Goal: Transaction & Acquisition: Purchase product/service

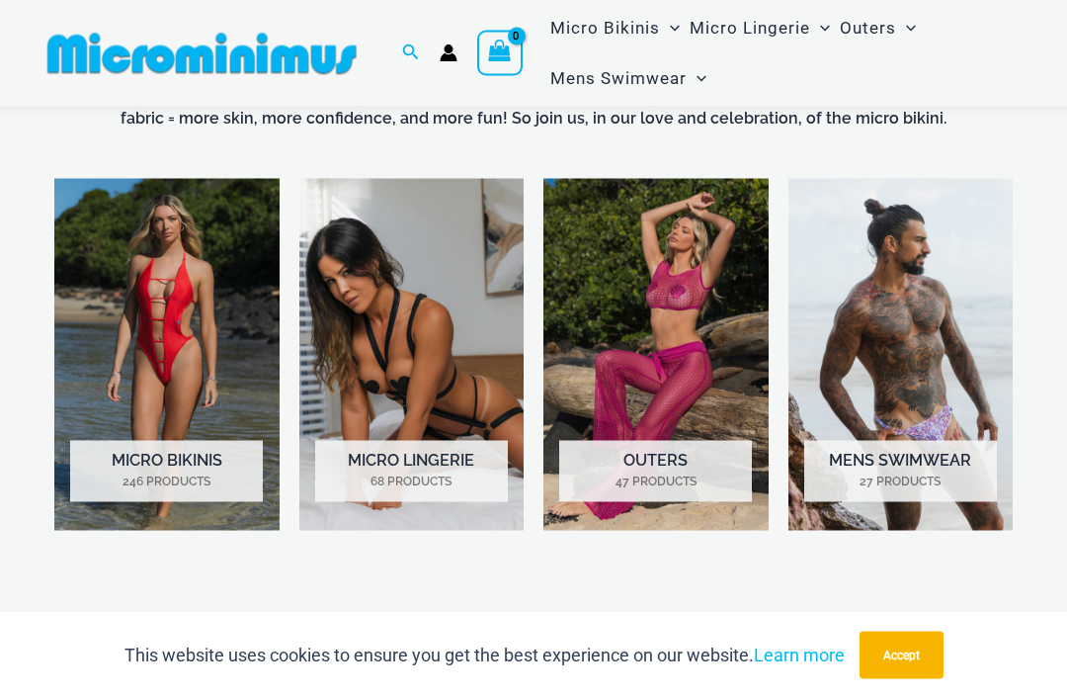
scroll to position [1145, 0]
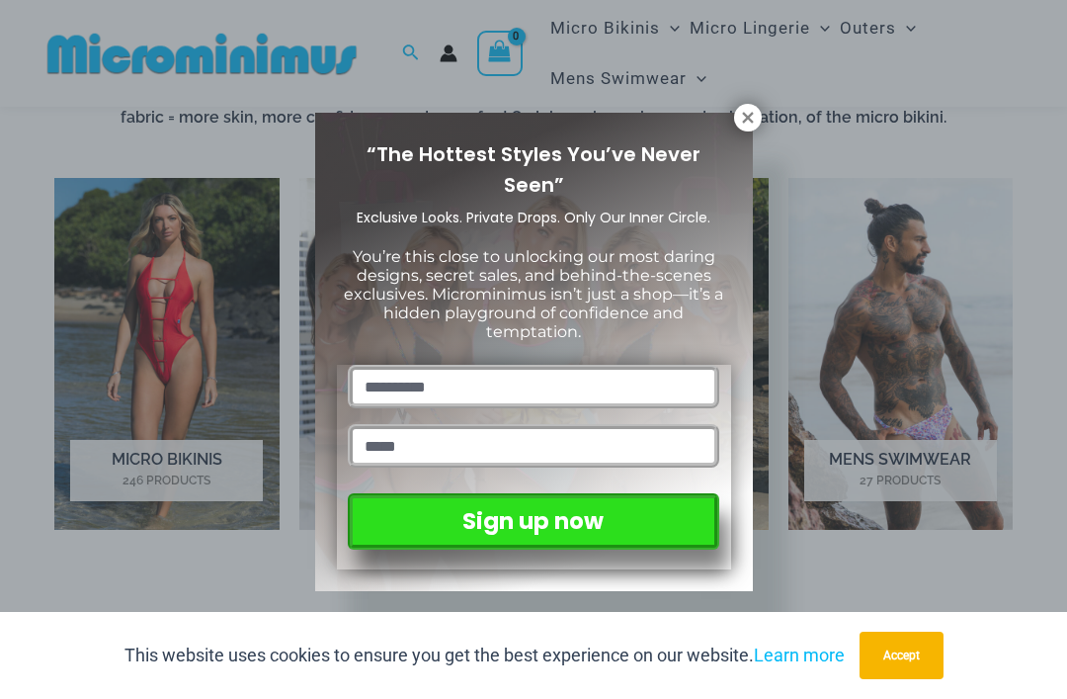
click at [740, 133] on div "“The Hottest Styles You’ve Never Seen” Exclusive Looks. Private Drops. Only Our…" at bounding box center [534, 352] width 438 height 479
click at [748, 124] on icon at bounding box center [748, 118] width 18 height 18
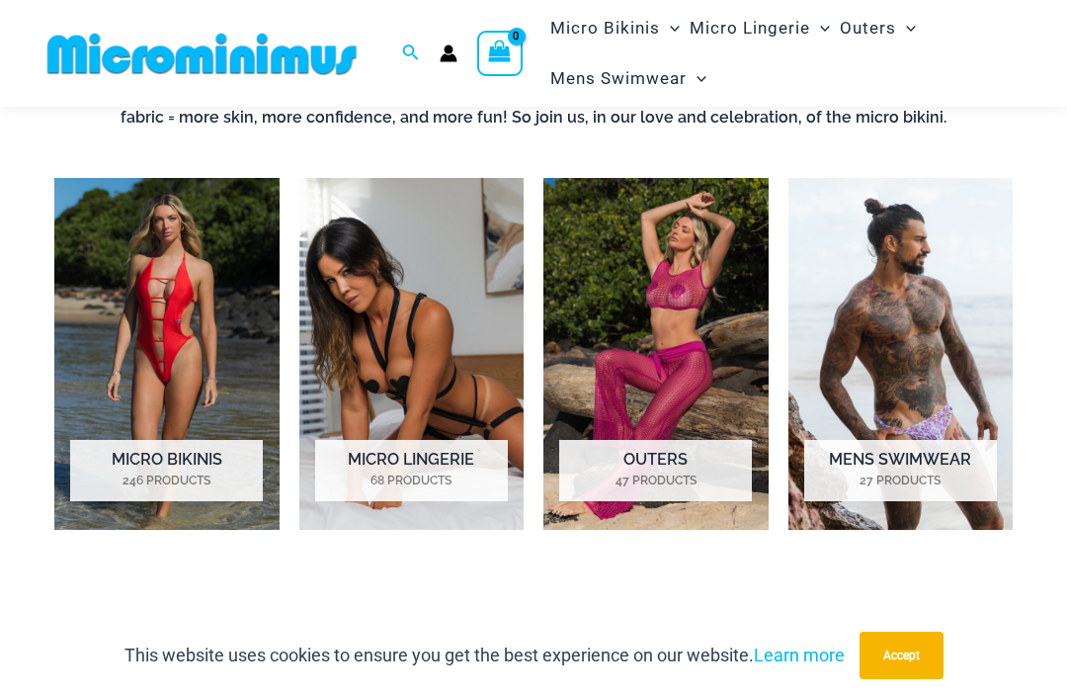
click at [165, 329] on img "Visit product category Micro Bikinis" at bounding box center [166, 354] width 225 height 352
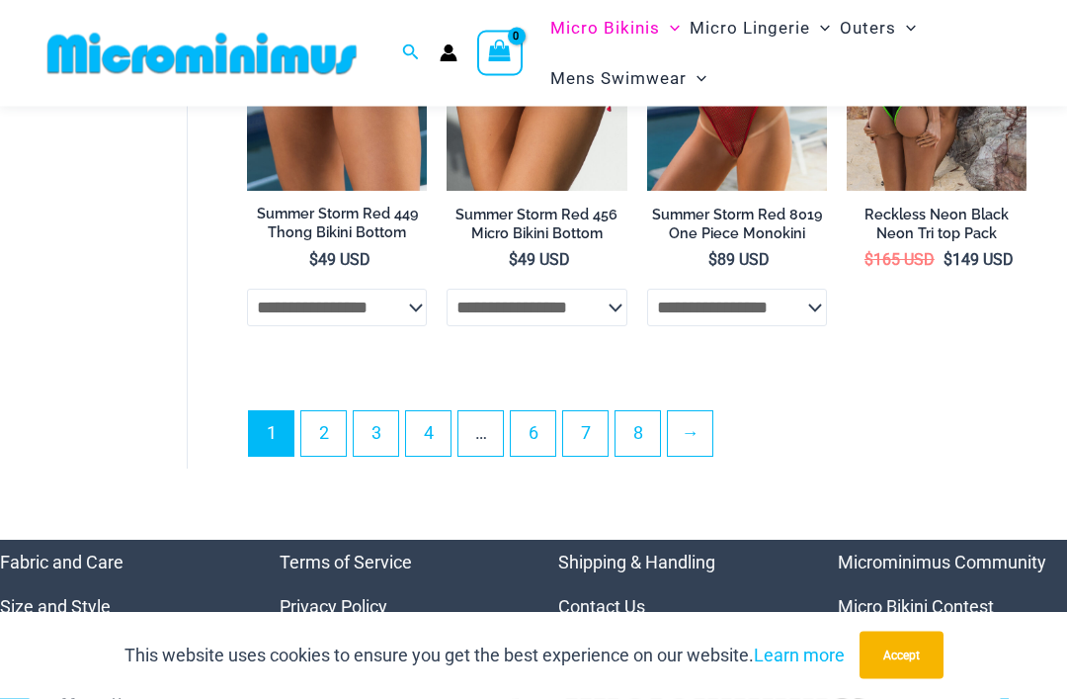
scroll to position [4273, 0]
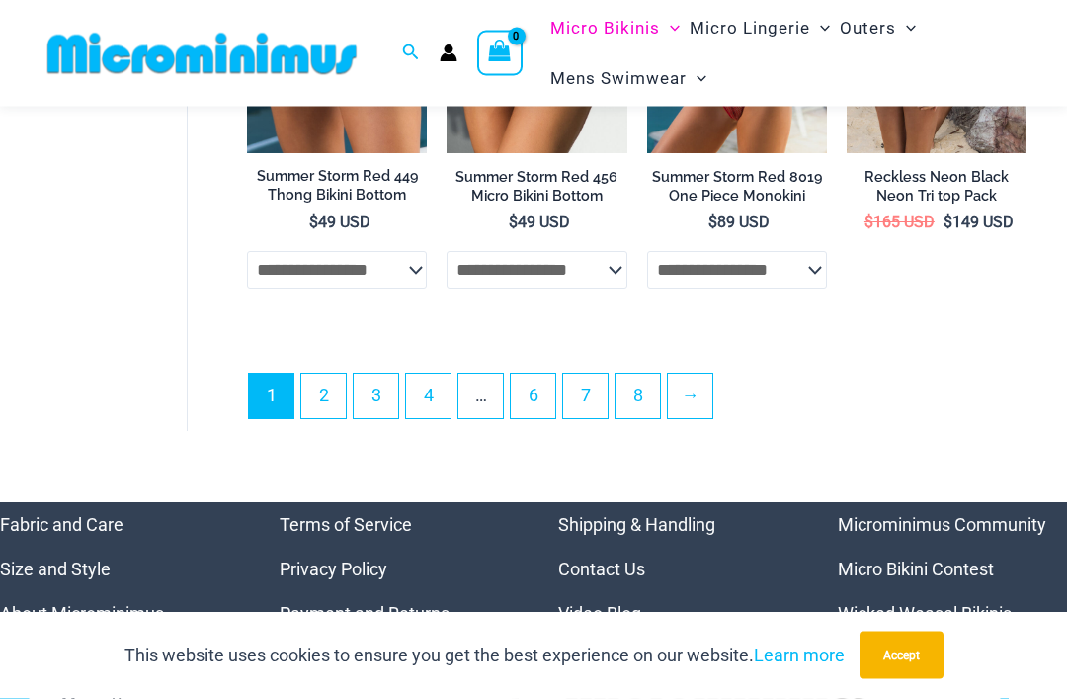
click at [339, 390] on link "2" at bounding box center [323, 396] width 44 height 44
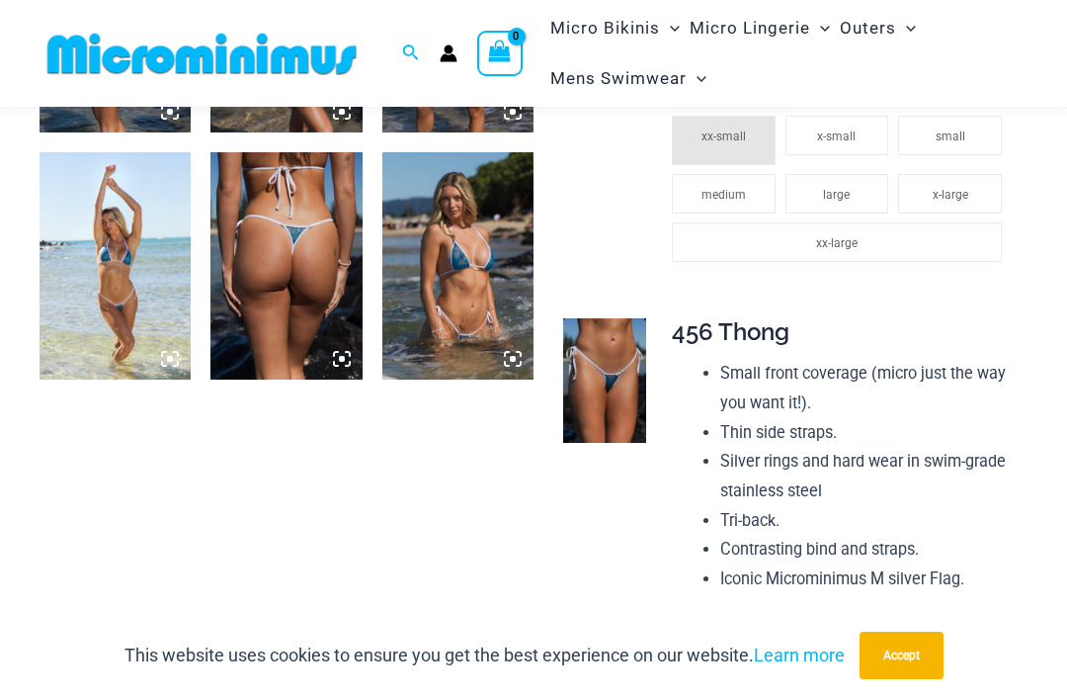
scroll to position [1263, 0]
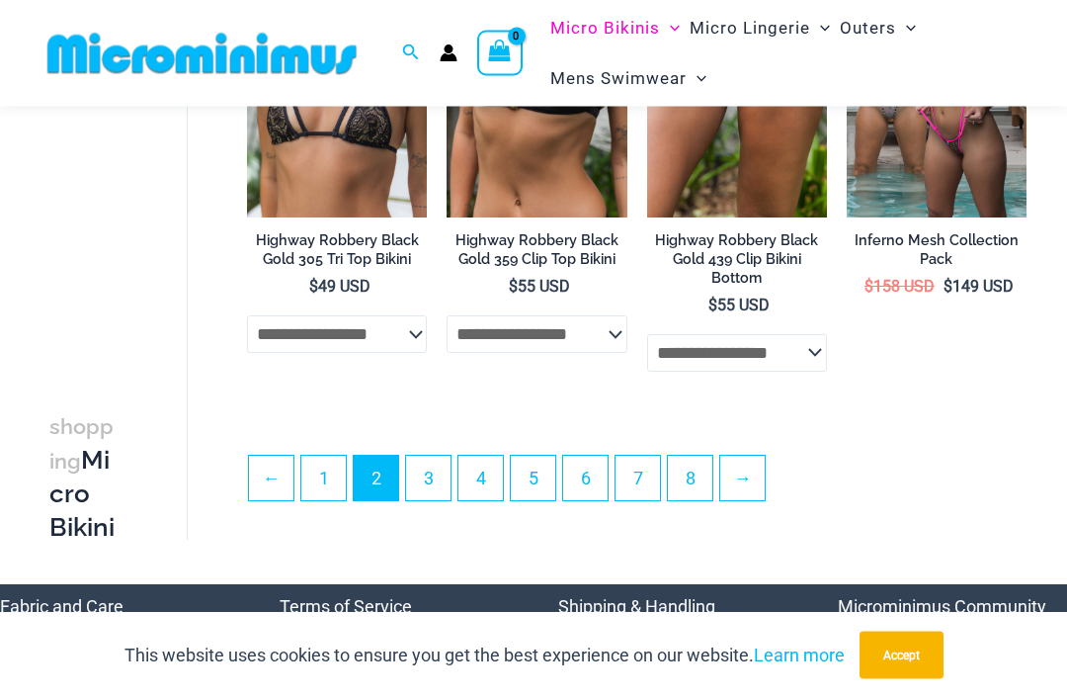
scroll to position [3715, 0]
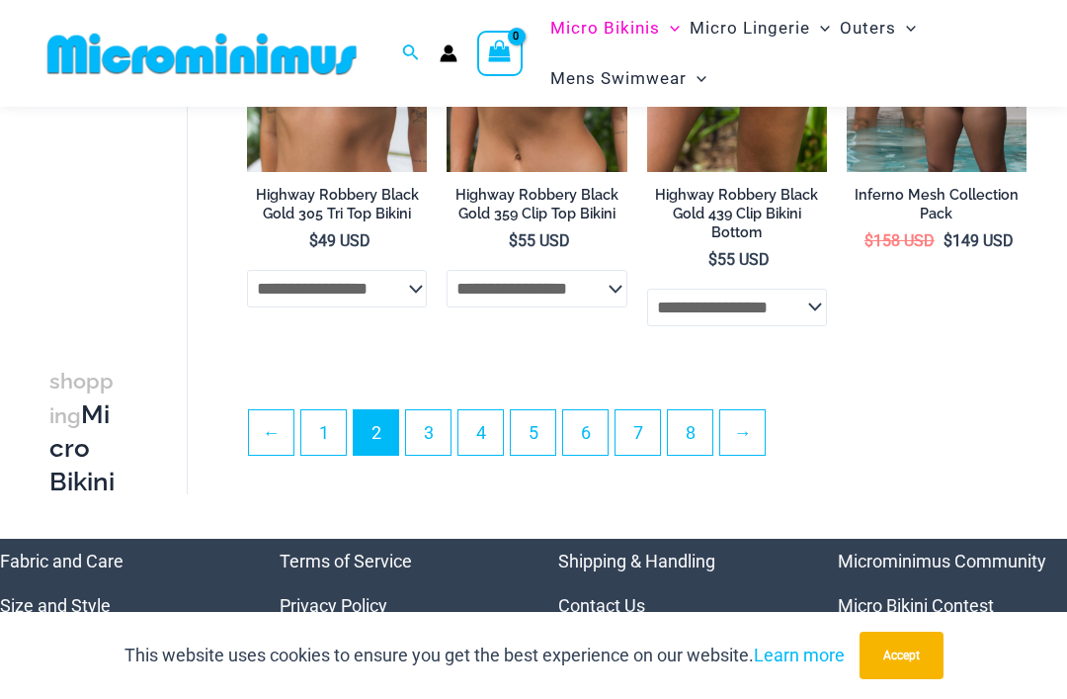
click at [451, 440] on link "3" at bounding box center [428, 432] width 44 height 44
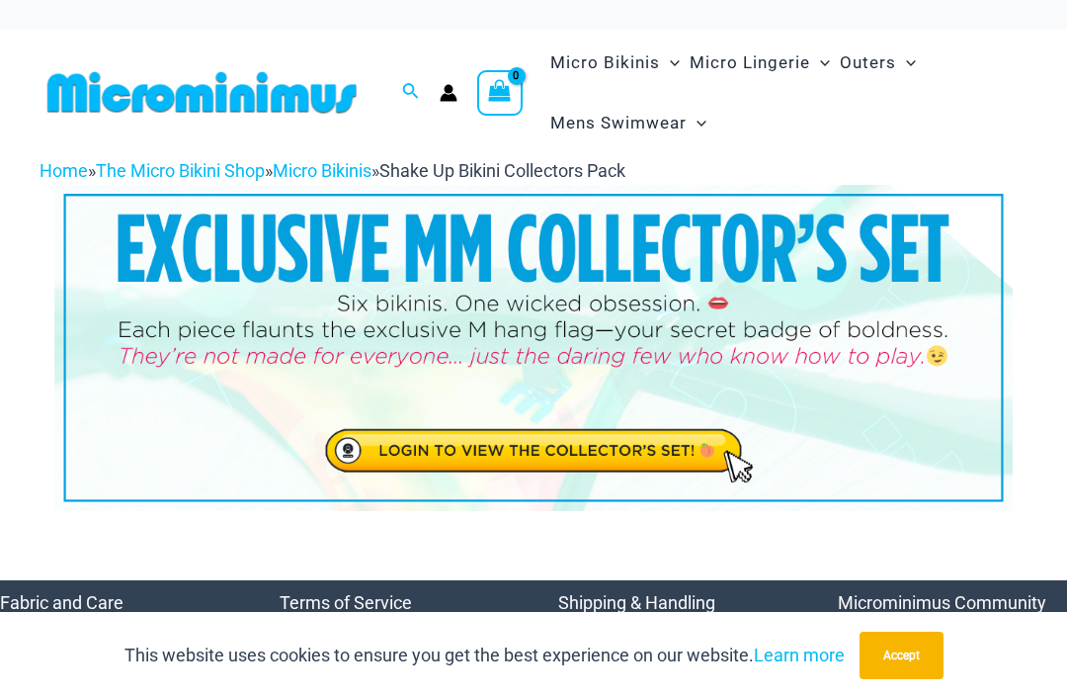
click at [370, 173] on link "Micro Bikinis" at bounding box center [322, 170] width 99 height 21
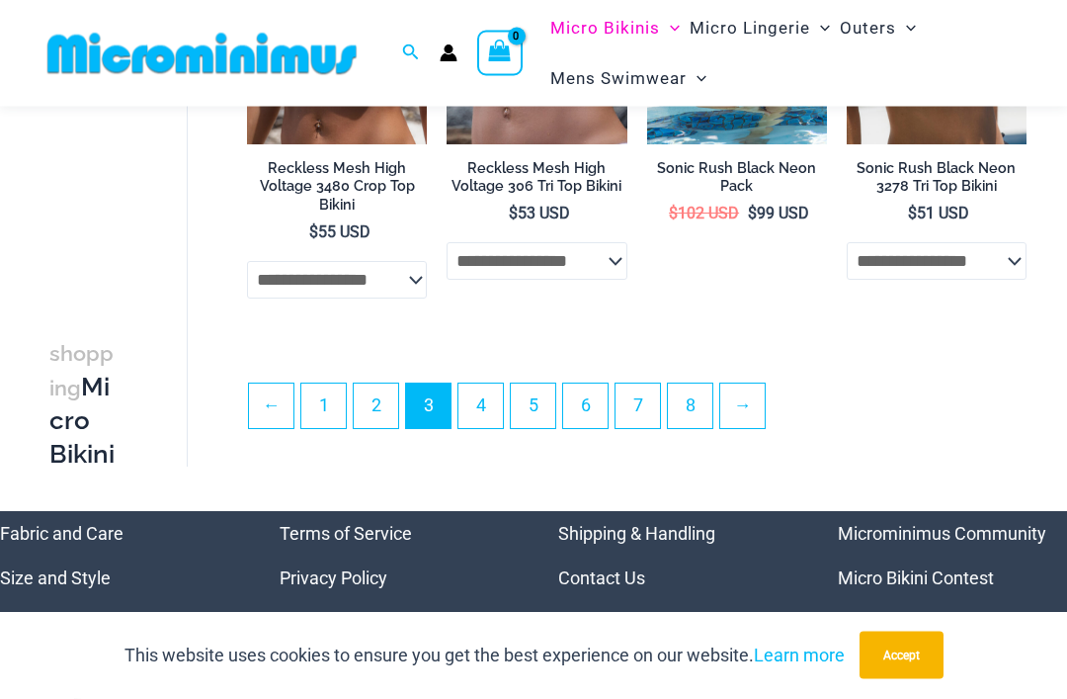
scroll to position [3719, 0]
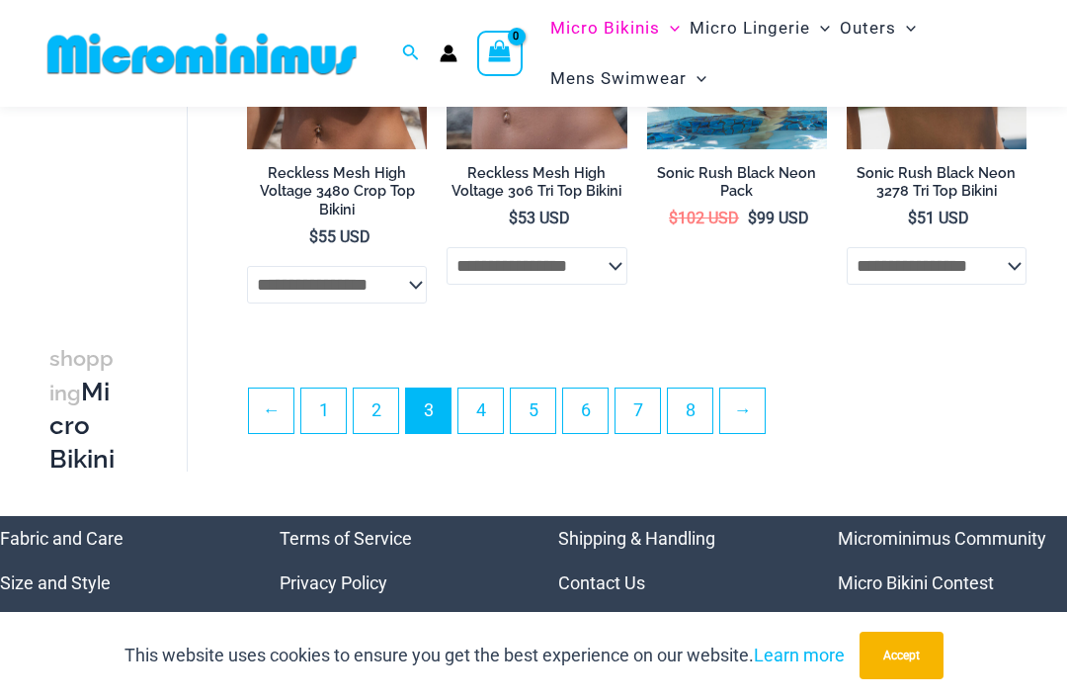
click at [492, 414] on link "4" at bounding box center [480, 410] width 44 height 44
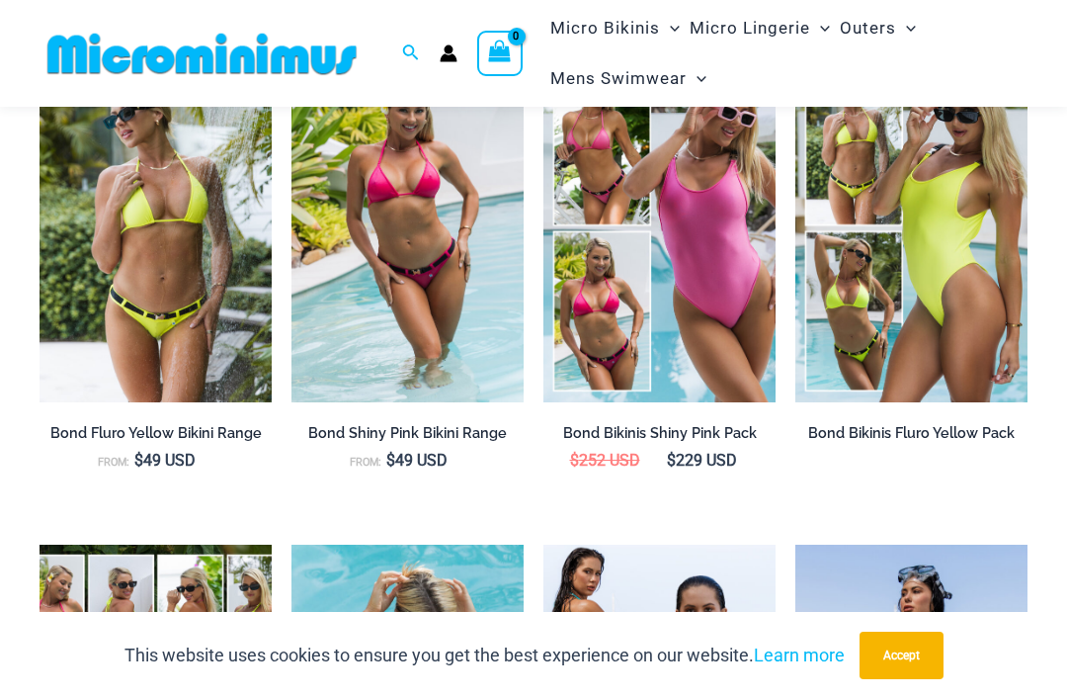
scroll to position [2066, 0]
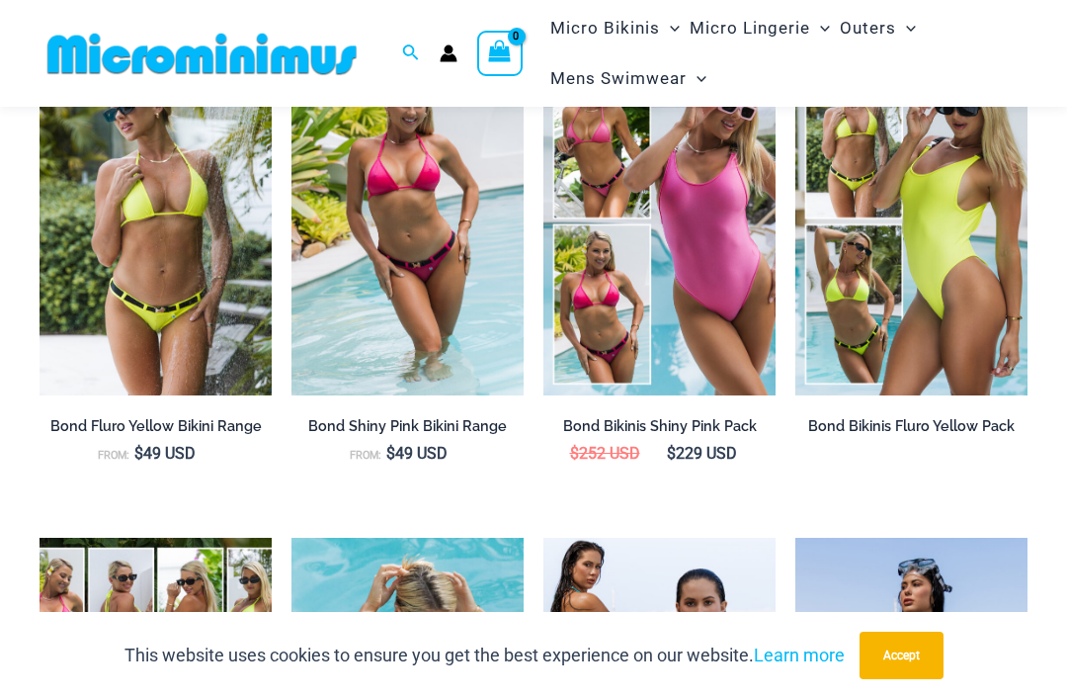
click at [291, 47] on img at bounding box center [291, 47] width 0 height 0
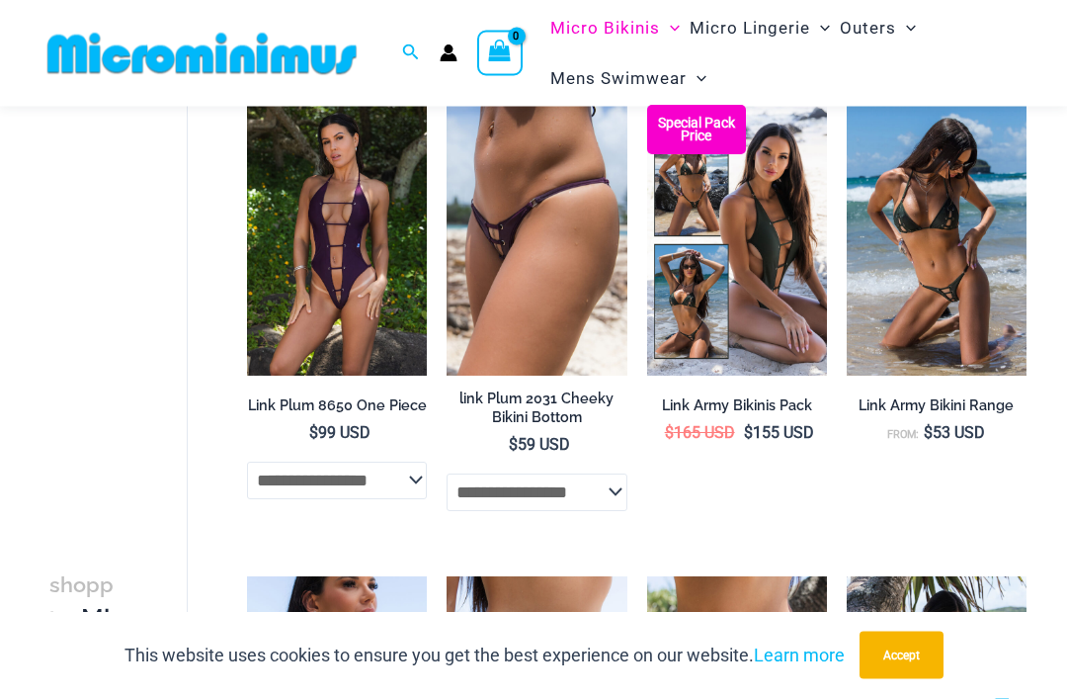
scroll to position [632, 0]
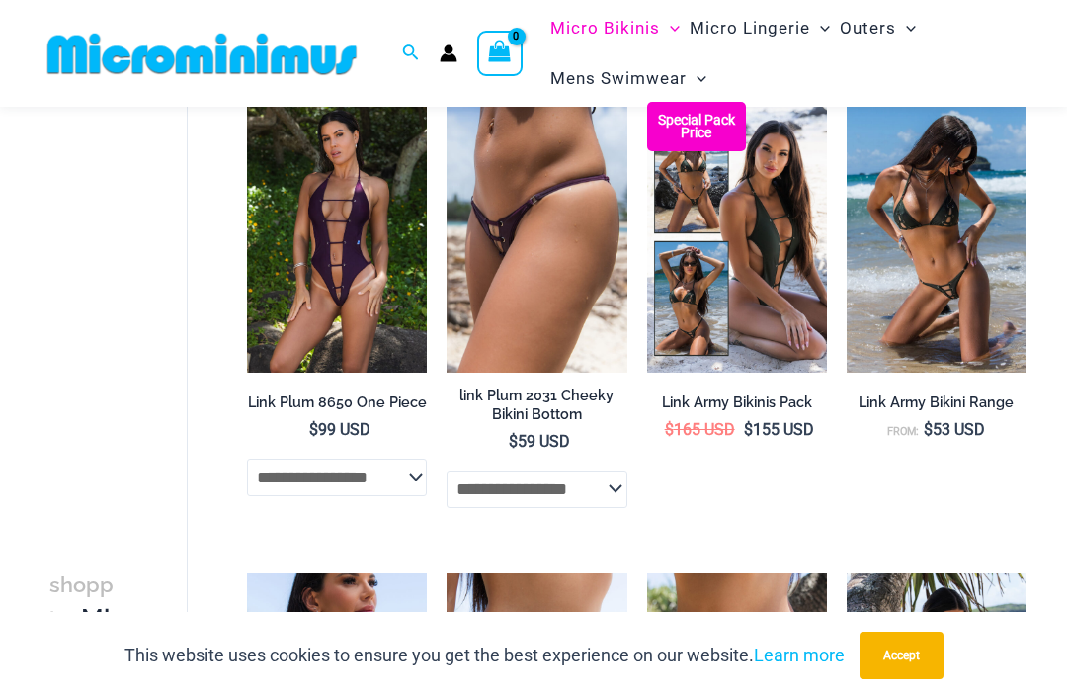
click at [247, 102] on img at bounding box center [247, 102] width 0 height 0
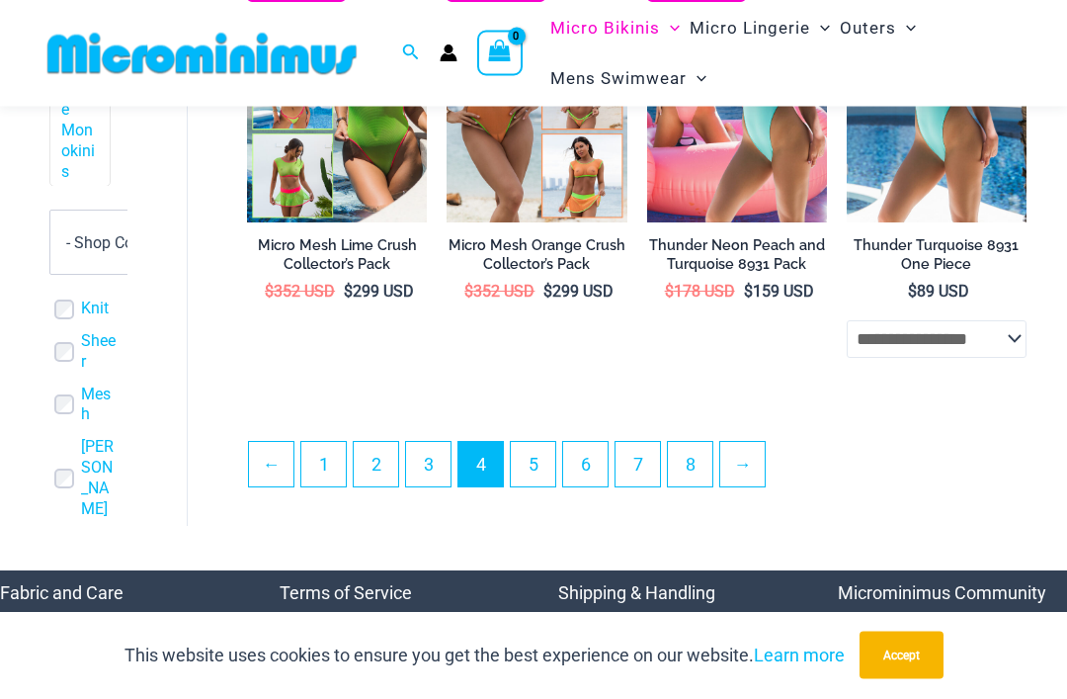
scroll to position [3562, 0]
click at [544, 465] on link "5" at bounding box center [533, 464] width 44 height 44
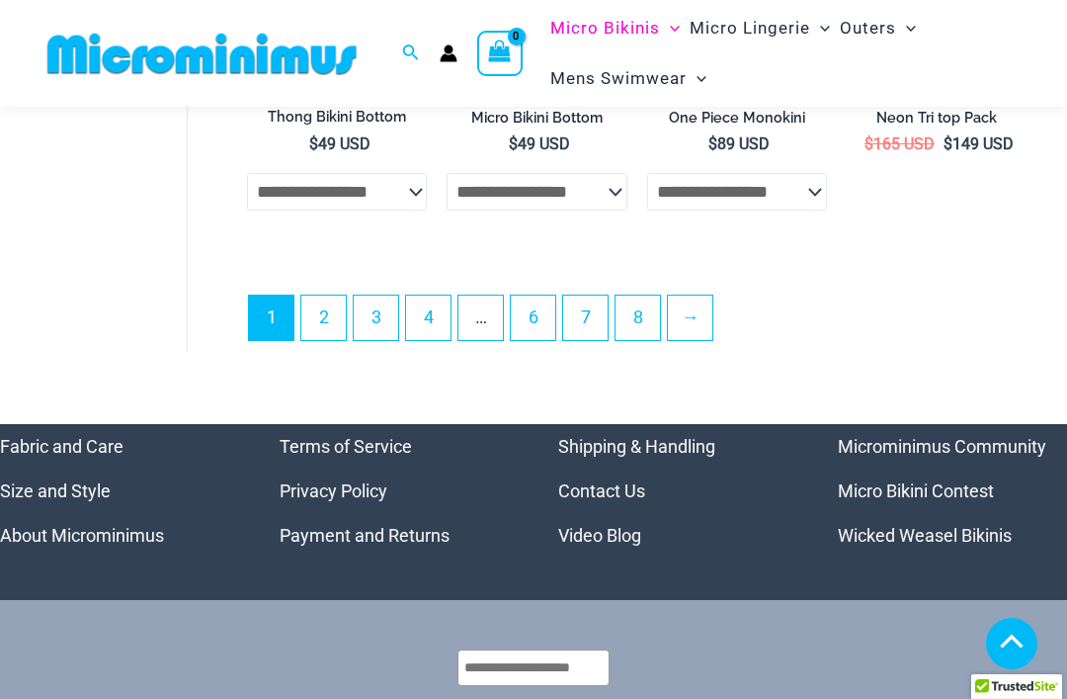
scroll to position [4460, 0]
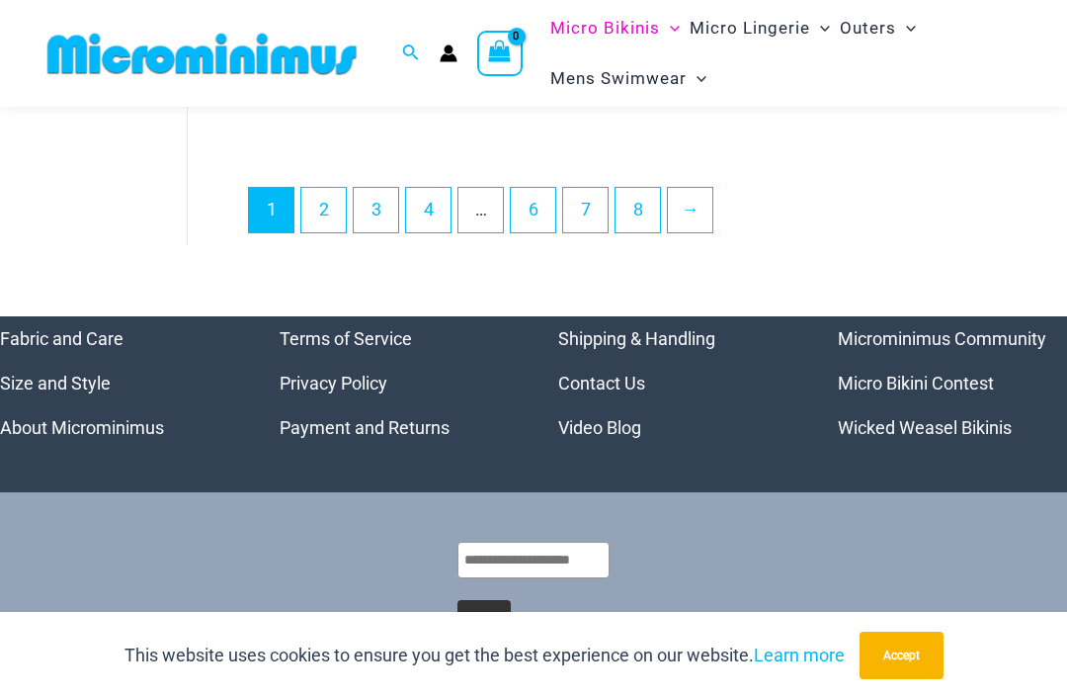
click at [336, 206] on link "2" at bounding box center [323, 210] width 44 height 44
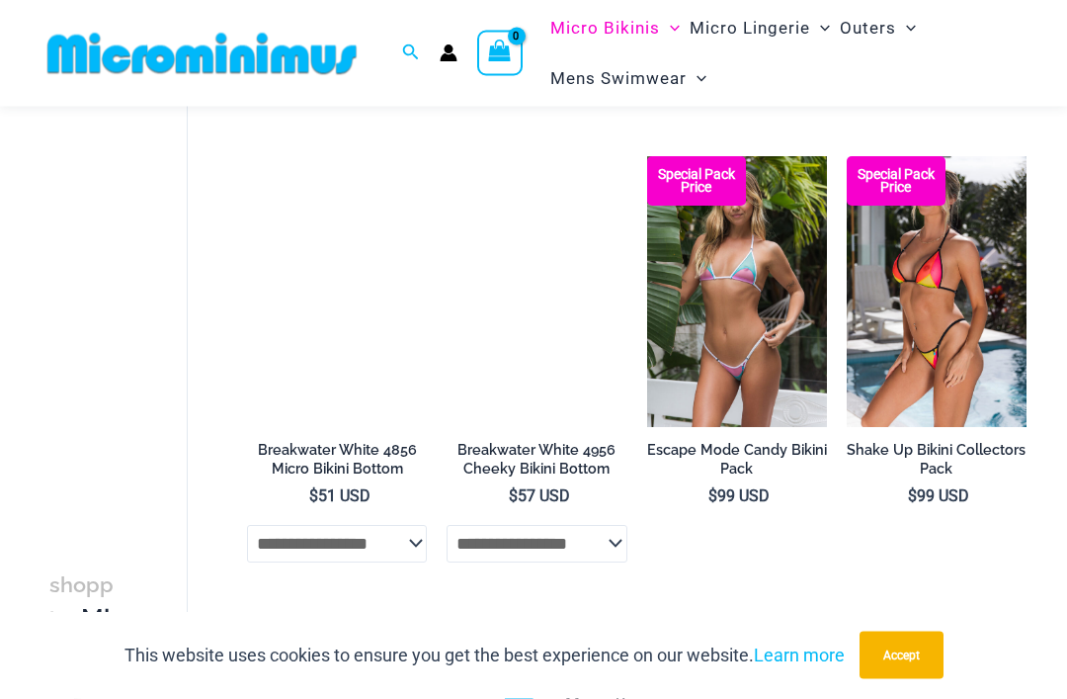
scroll to position [1557, 0]
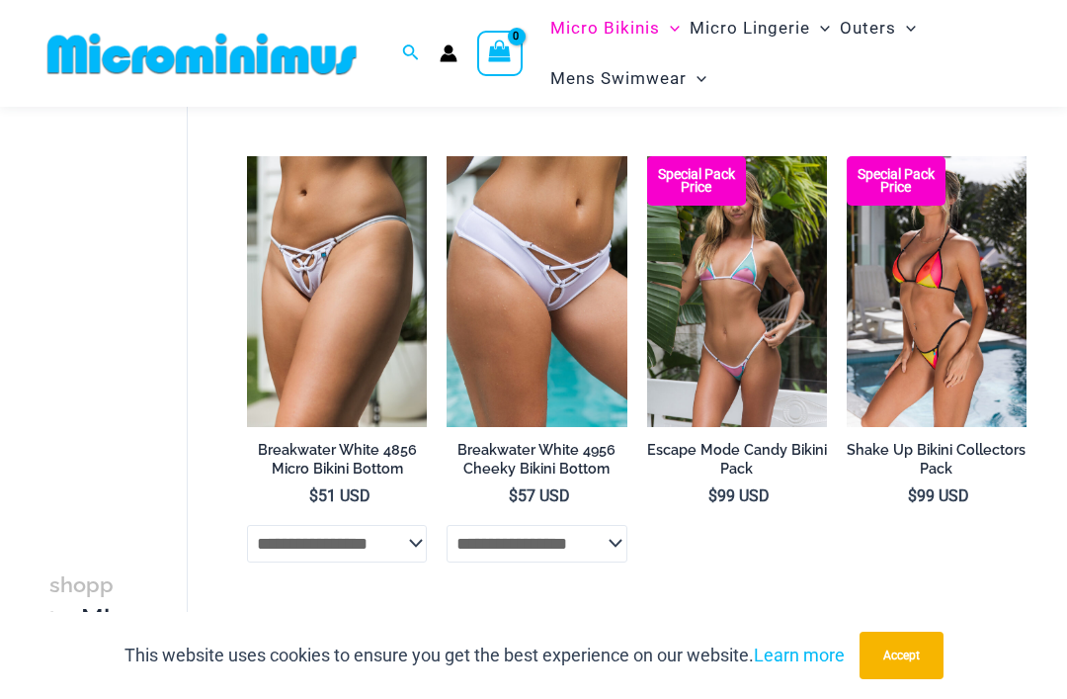
click at [847, 156] on img at bounding box center [847, 156] width 0 height 0
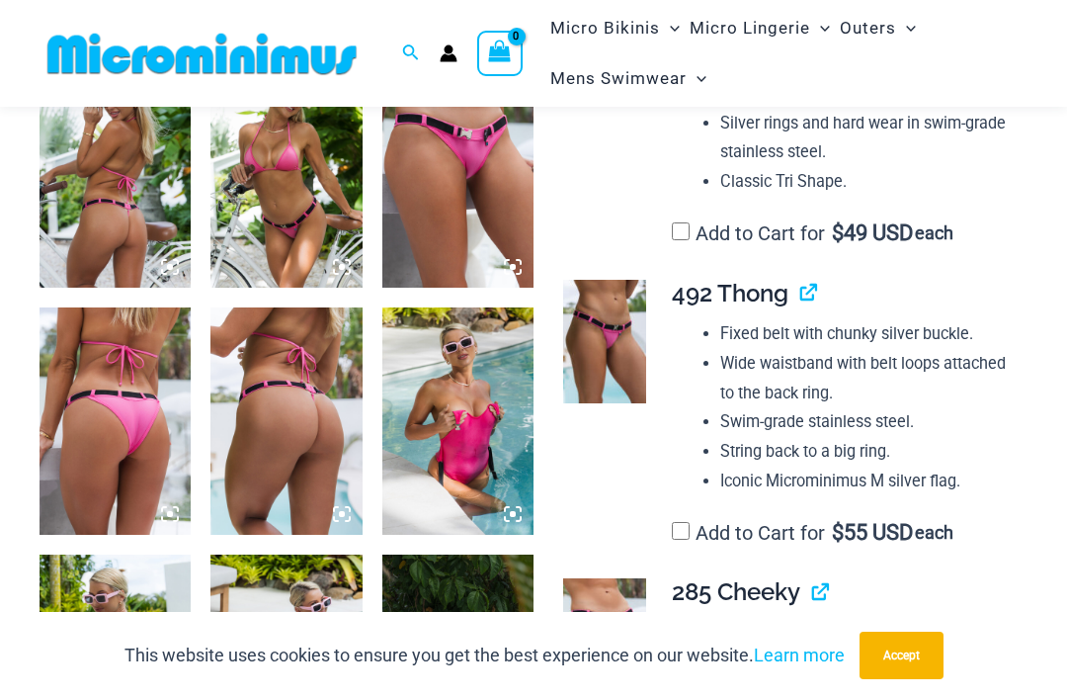
scroll to position [860, 0]
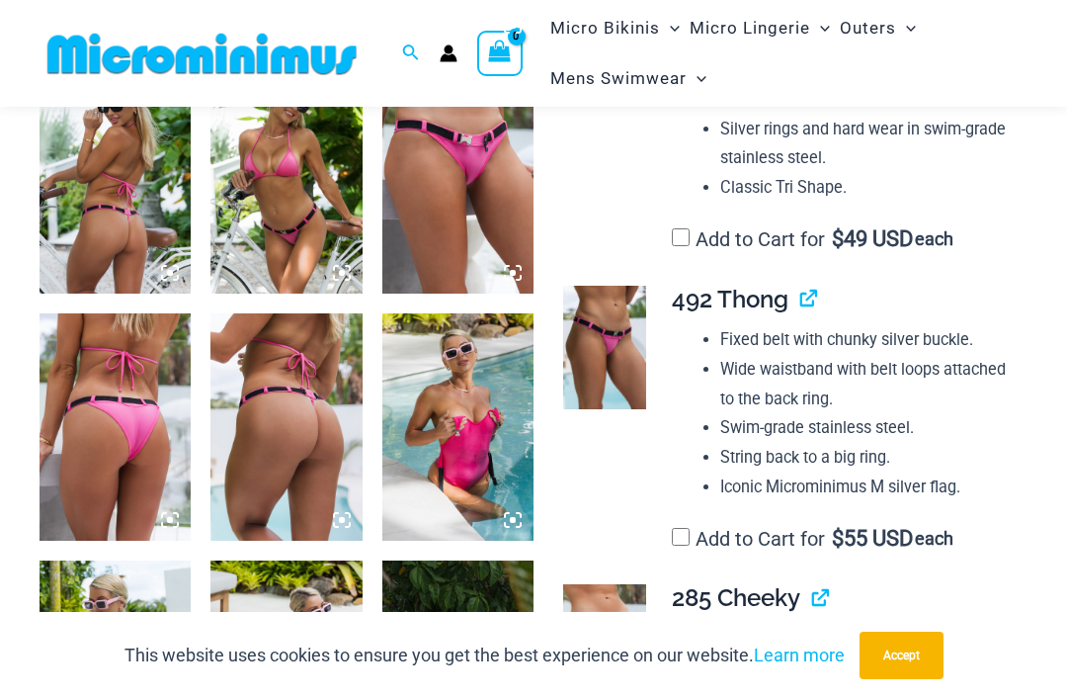
click at [674, 251] on label "Add to Cart for $ 49 USD each" at bounding box center [813, 239] width 282 height 24
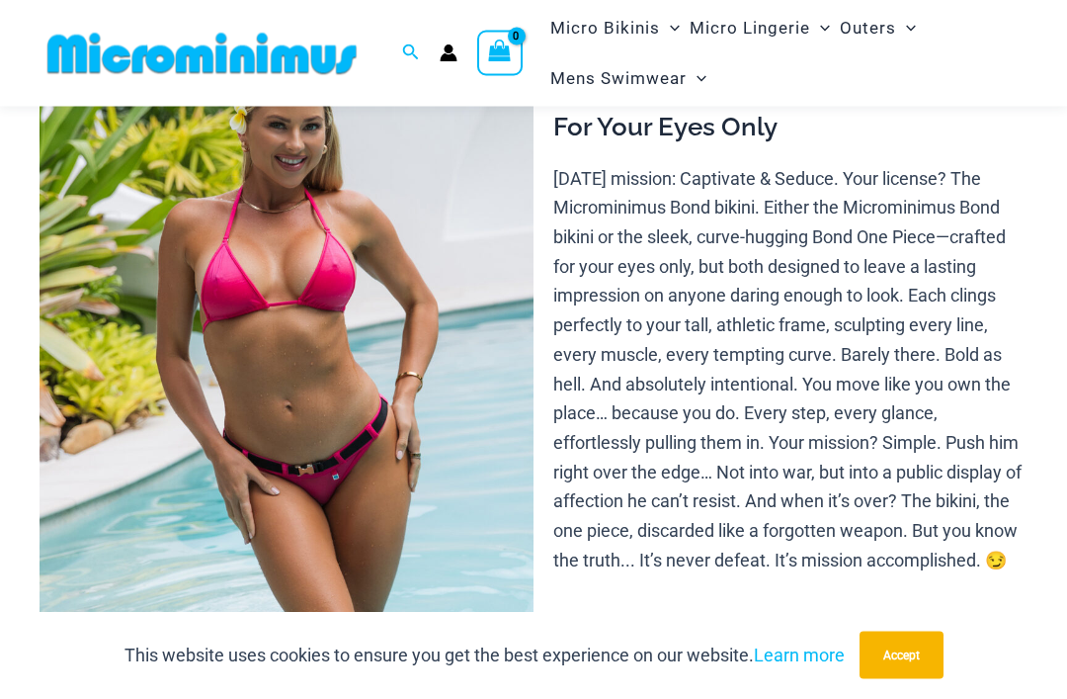
scroll to position [0, 0]
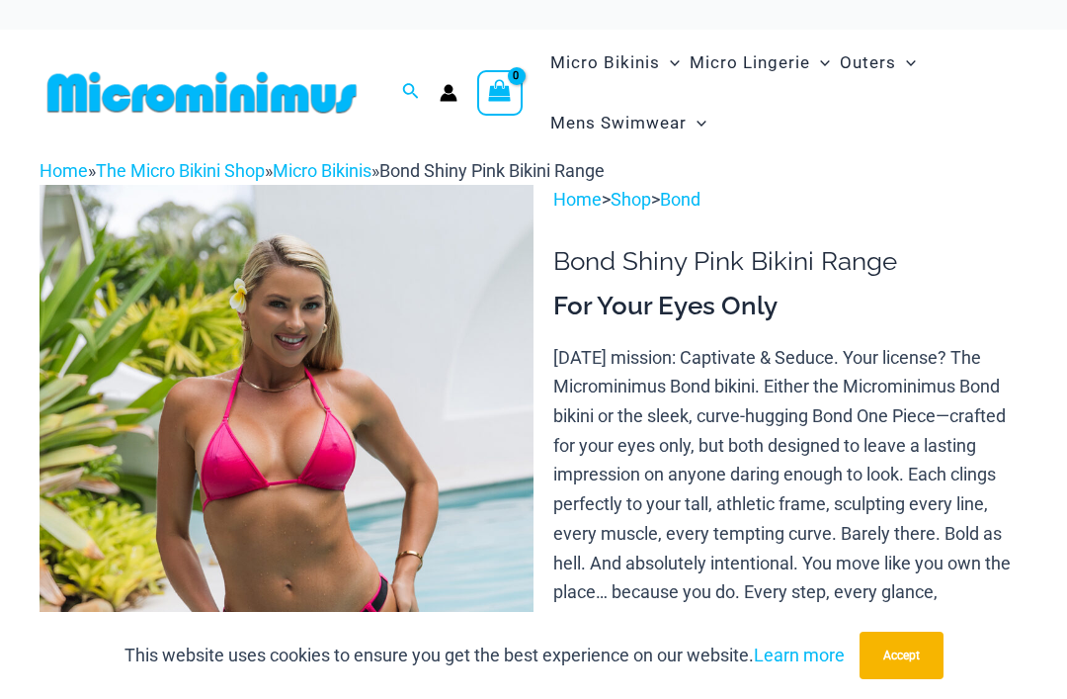
click at [699, 190] on link "Bond" at bounding box center [680, 199] width 41 height 21
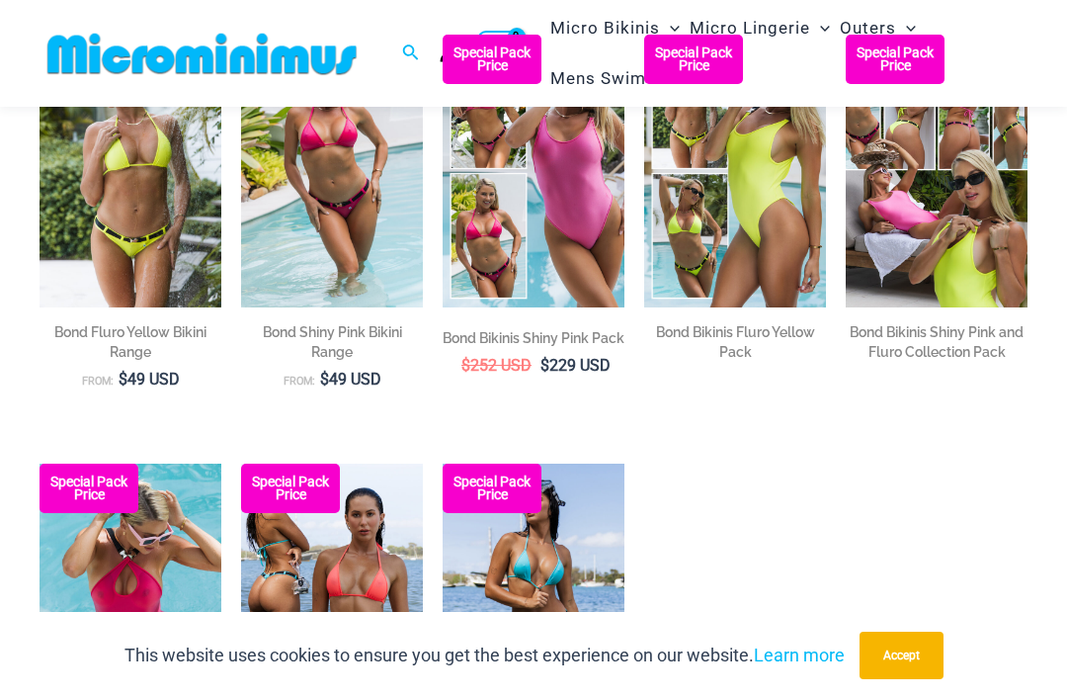
scroll to position [275, 0]
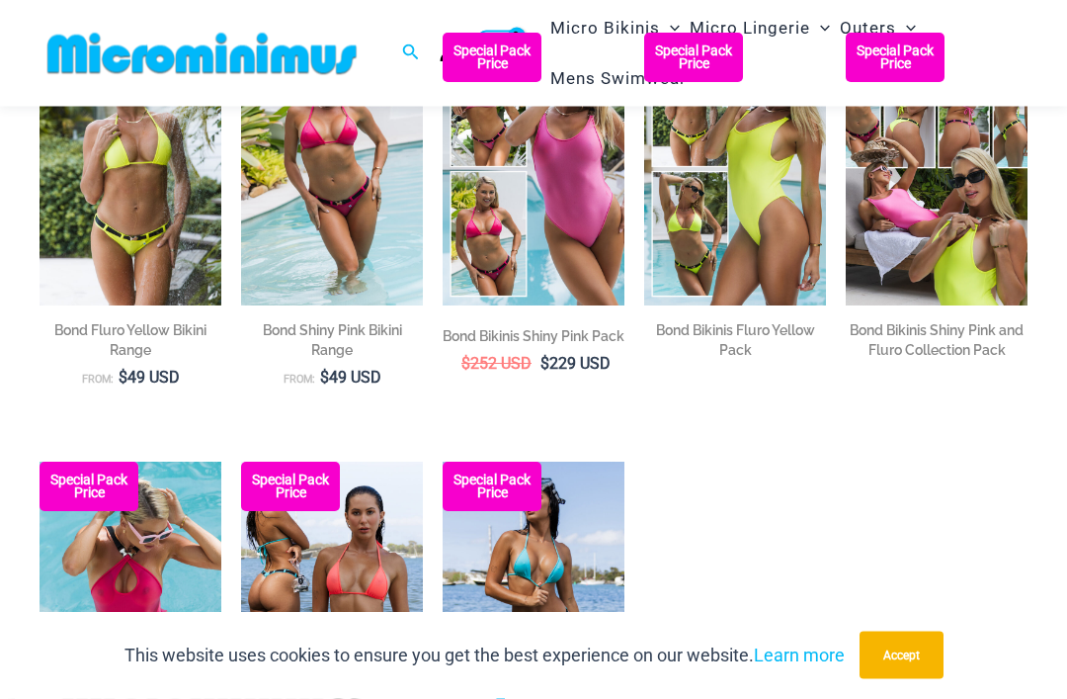
click at [40, 34] on img at bounding box center [40, 34] width 0 height 0
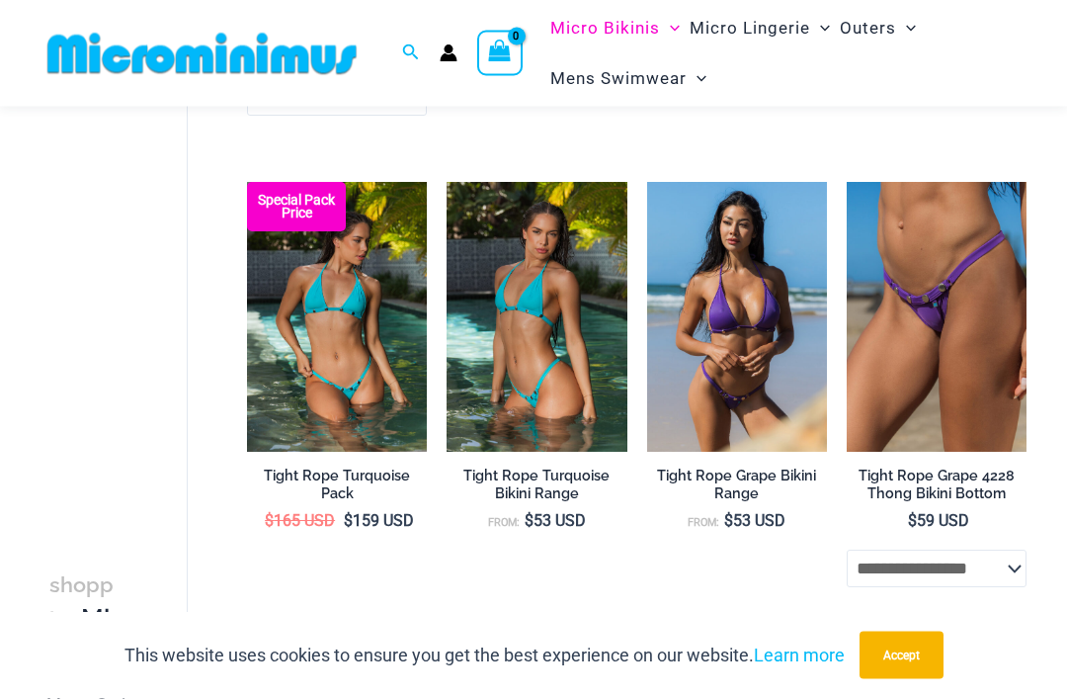
scroll to position [2445, 0]
click at [847, 182] on img at bounding box center [847, 182] width 0 height 0
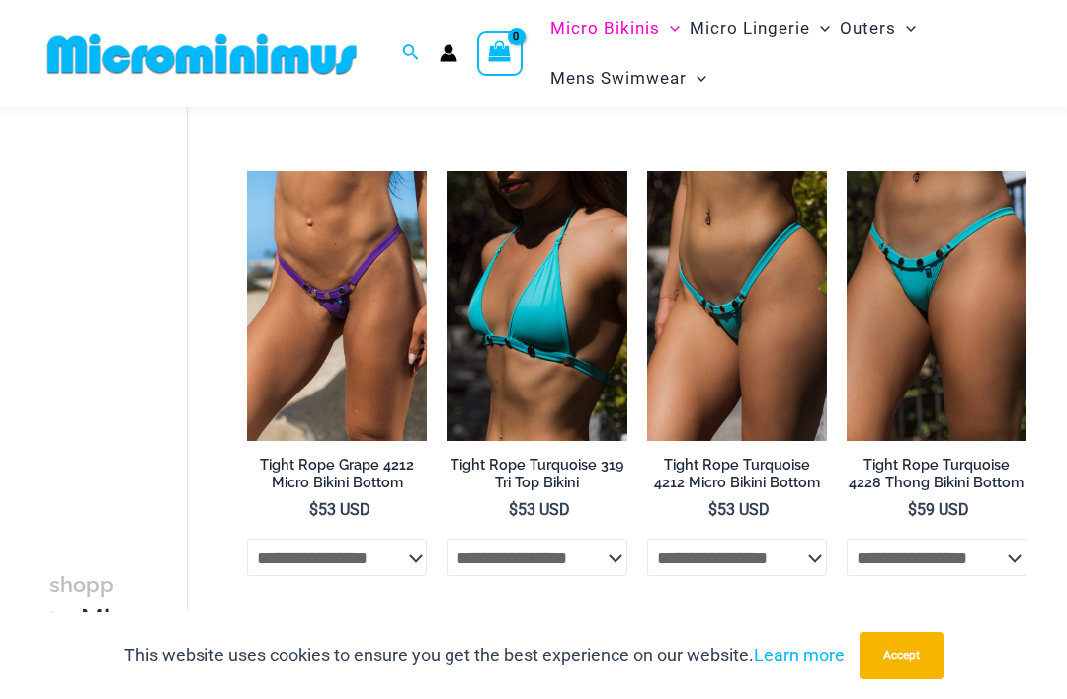
scroll to position [2929, 0]
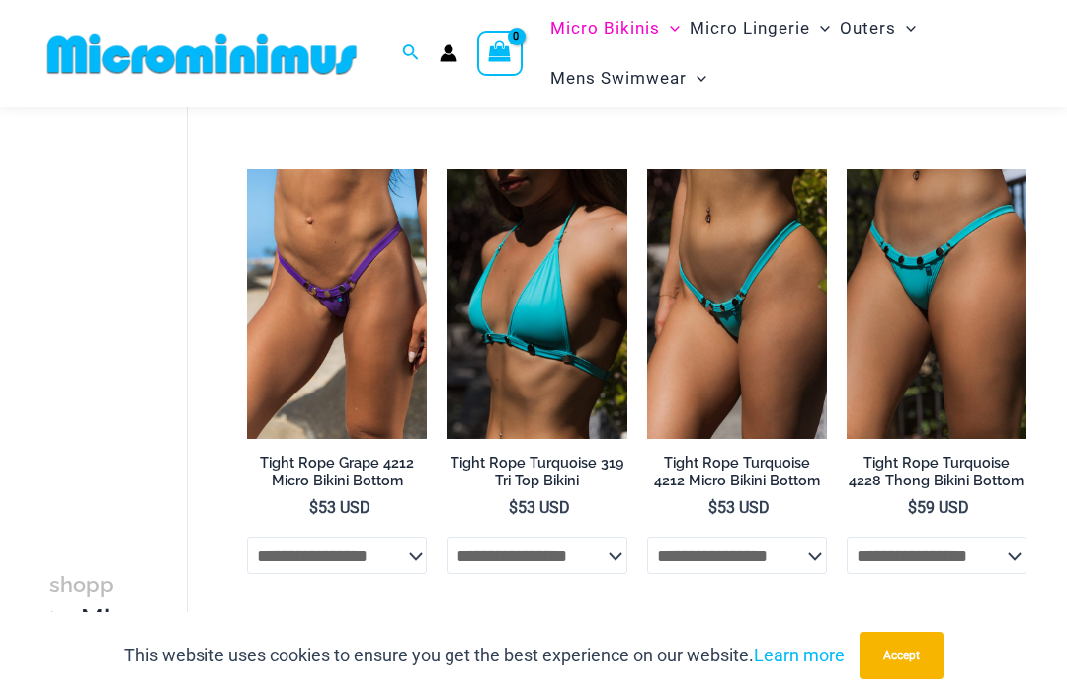
click at [247, 169] on img at bounding box center [247, 169] width 0 height 0
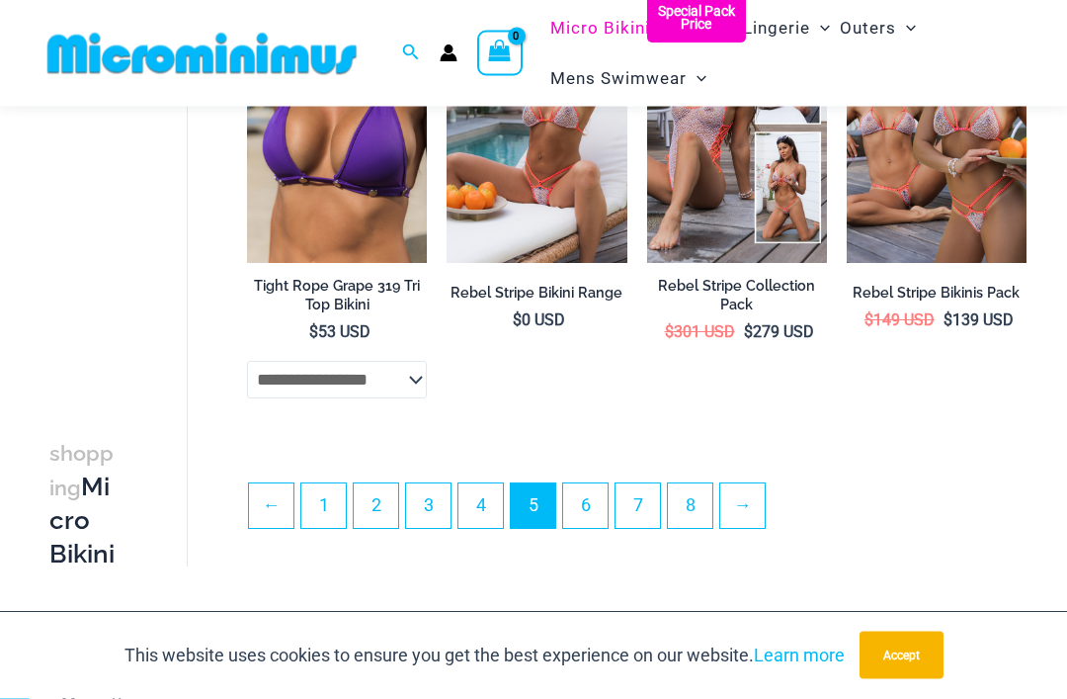
scroll to position [3577, 0]
click at [593, 504] on link "6" at bounding box center [585, 505] width 44 height 44
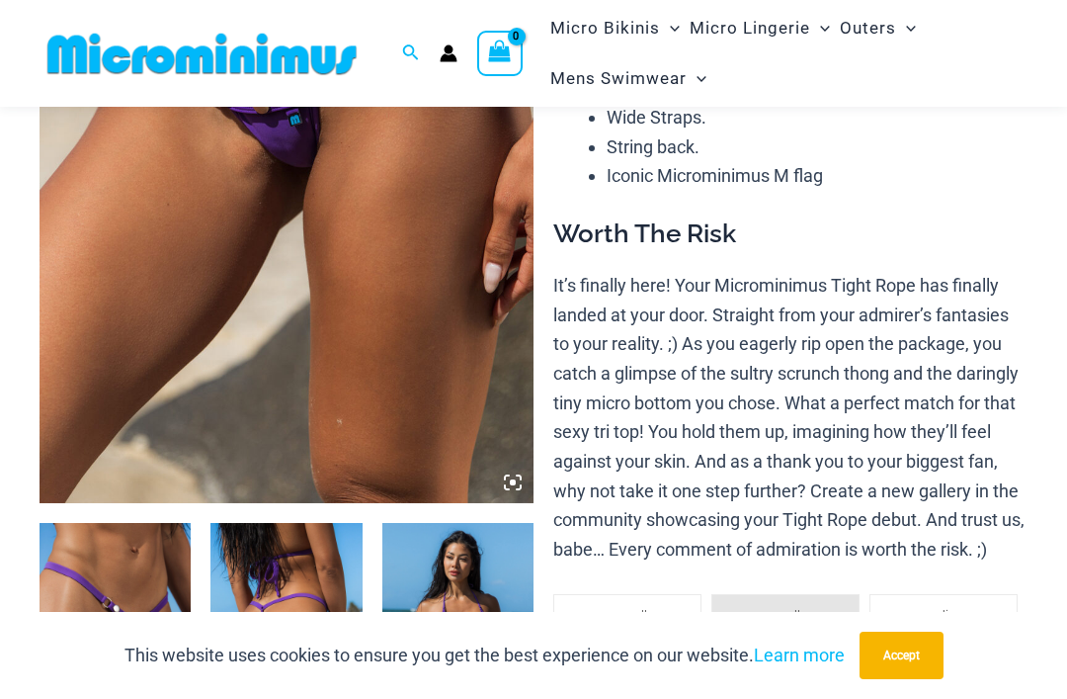
scroll to position [365, 0]
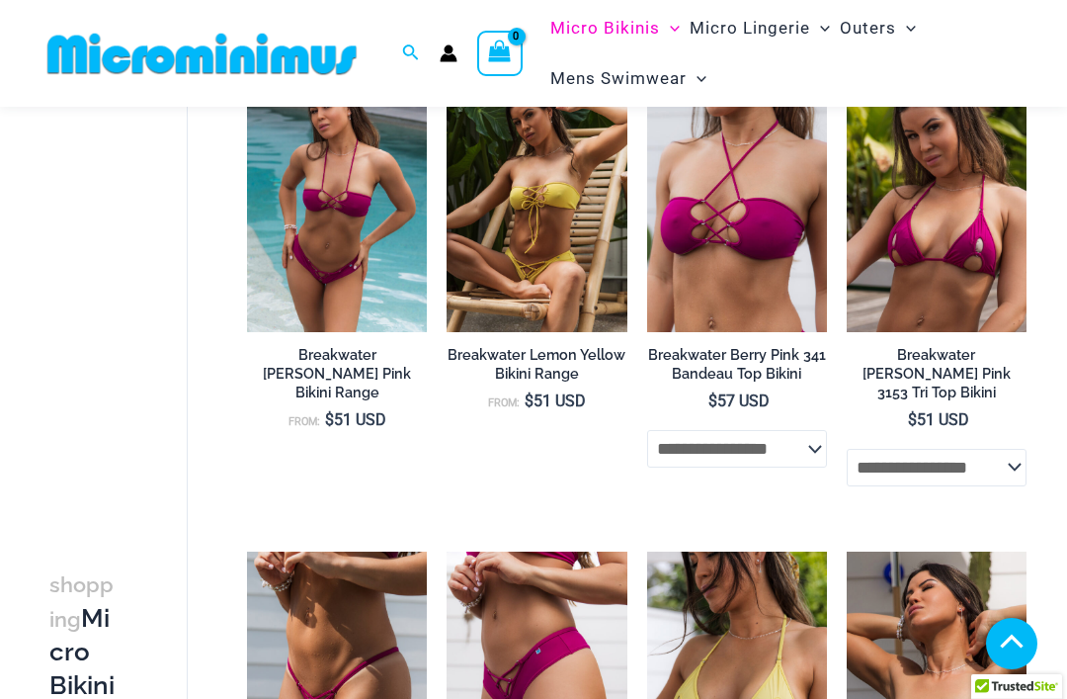
scroll to position [659, 0]
